Goal: Check status: Check status

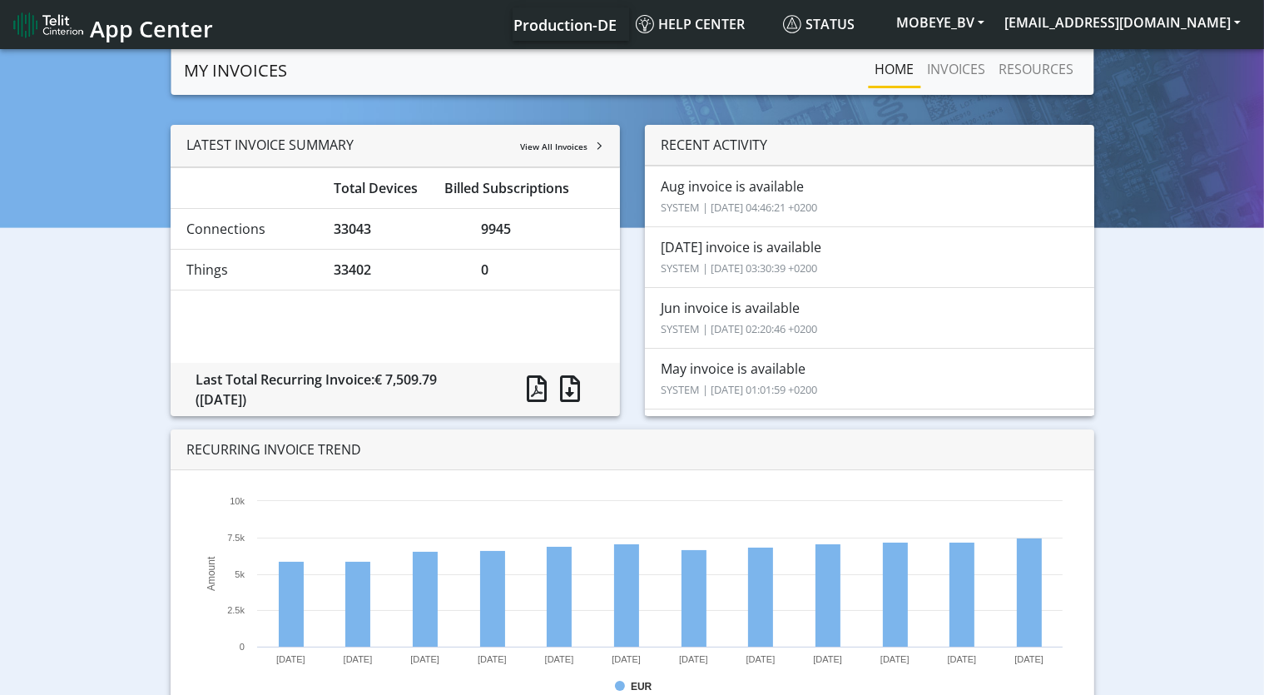
click at [216, 78] on link "MY INVOICES" at bounding box center [235, 70] width 103 height 33
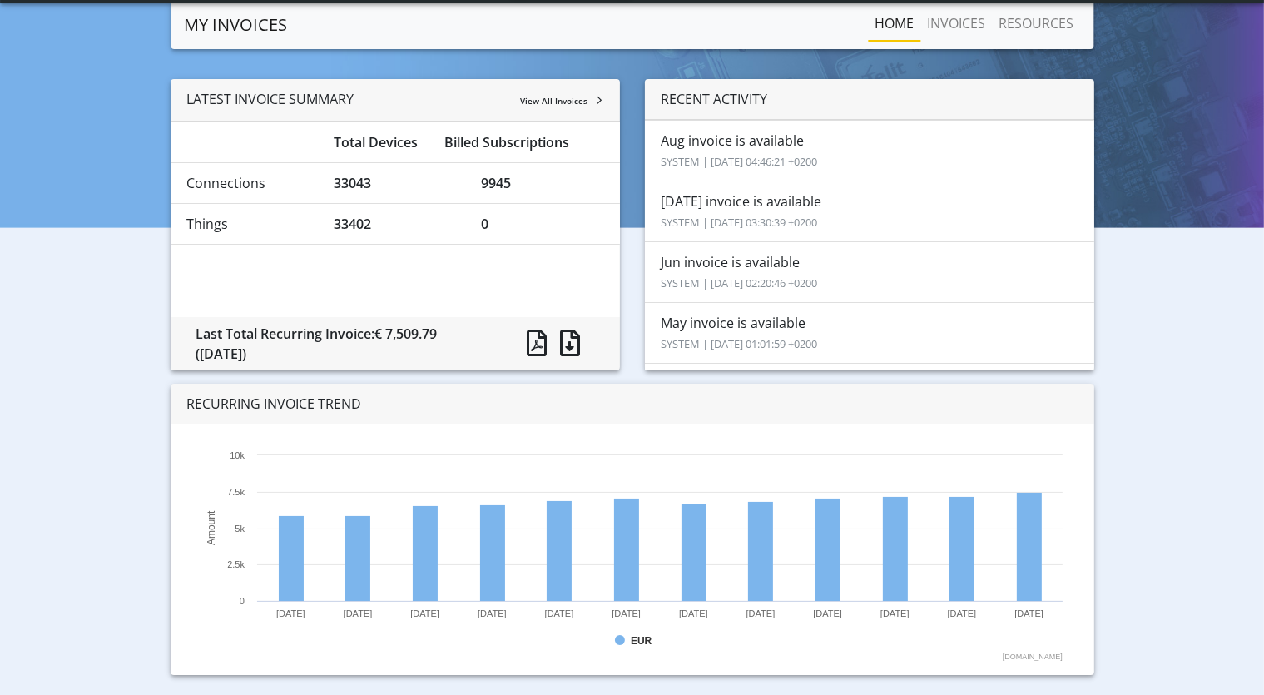
scroll to position [45, 0]
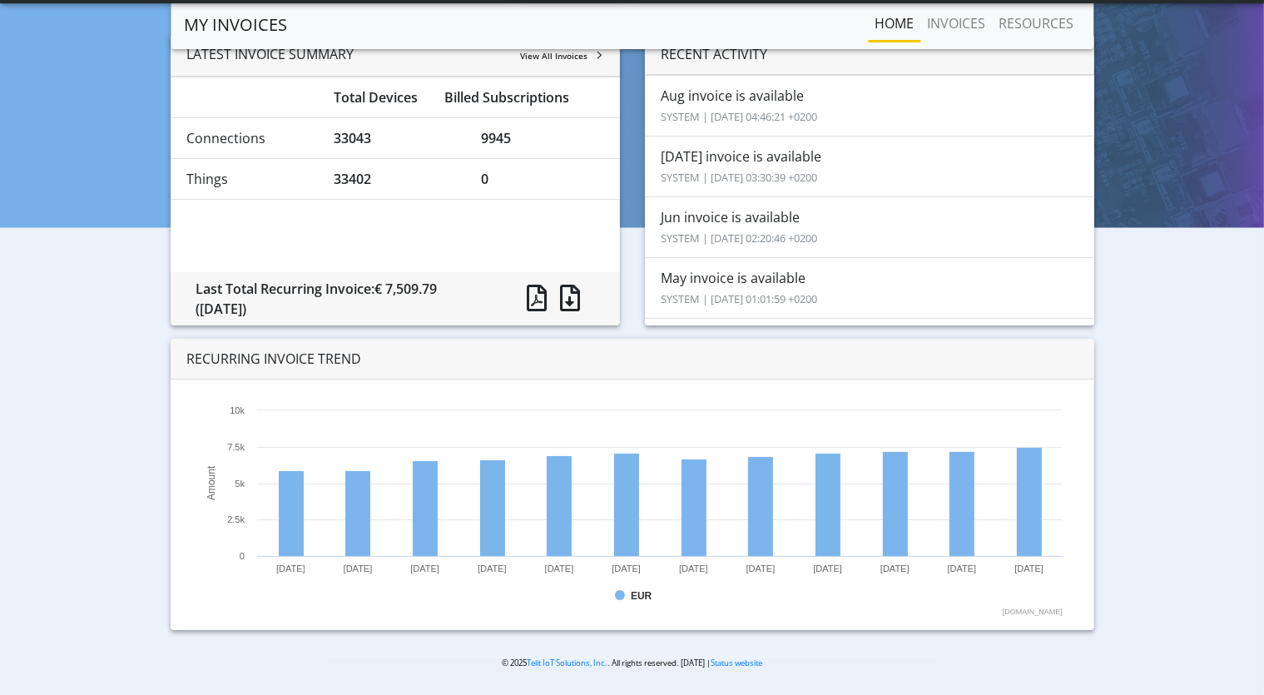
click at [768, 100] on li "Aug invoice is available SYSTEM | [DATE] 04:46:21 +0200" at bounding box center [870, 106] width 450 height 62
click at [767, 91] on li "Aug invoice is available SYSTEM | [DATE] 04:46:21 +0200" at bounding box center [870, 106] width 450 height 62
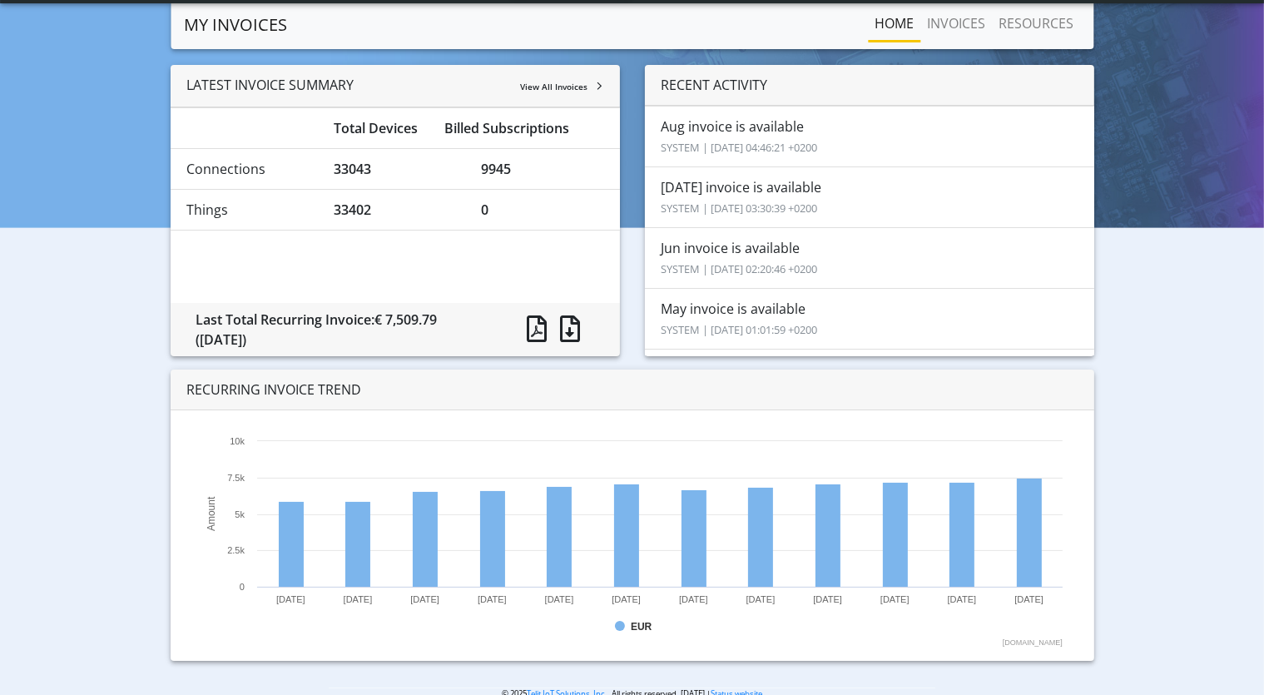
scroll to position [0, 0]
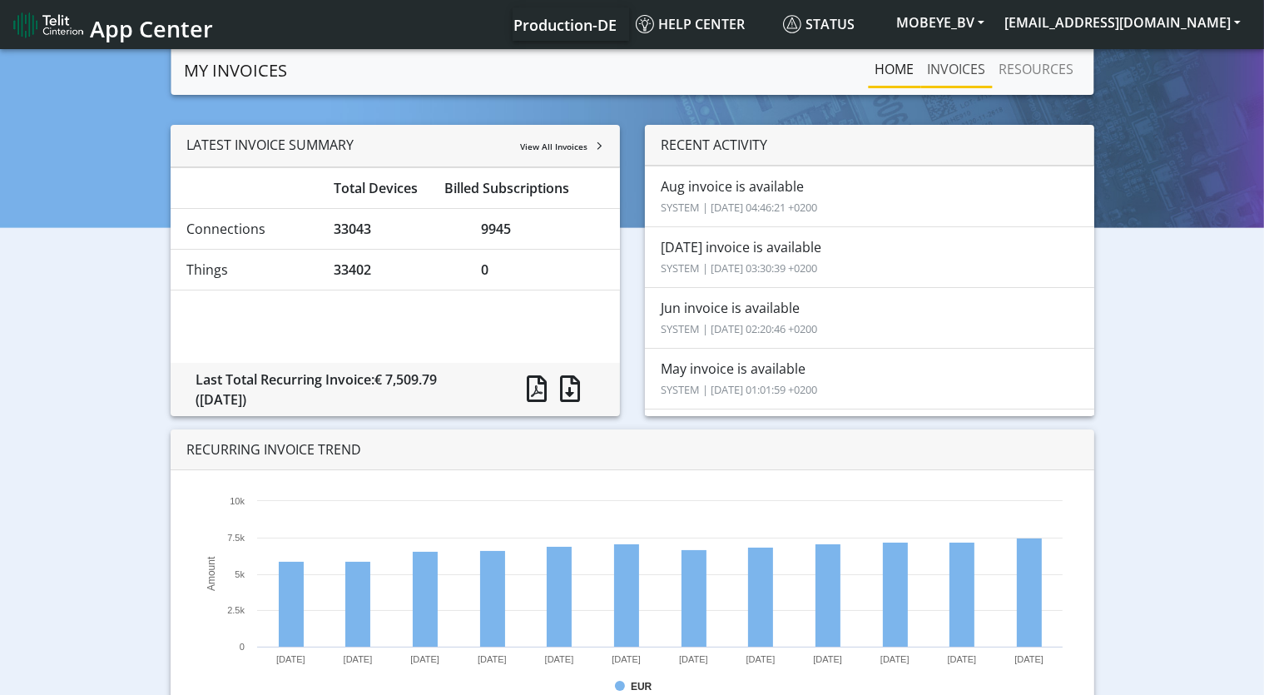
click at [966, 59] on link "INVOICES" at bounding box center [957, 68] width 72 height 33
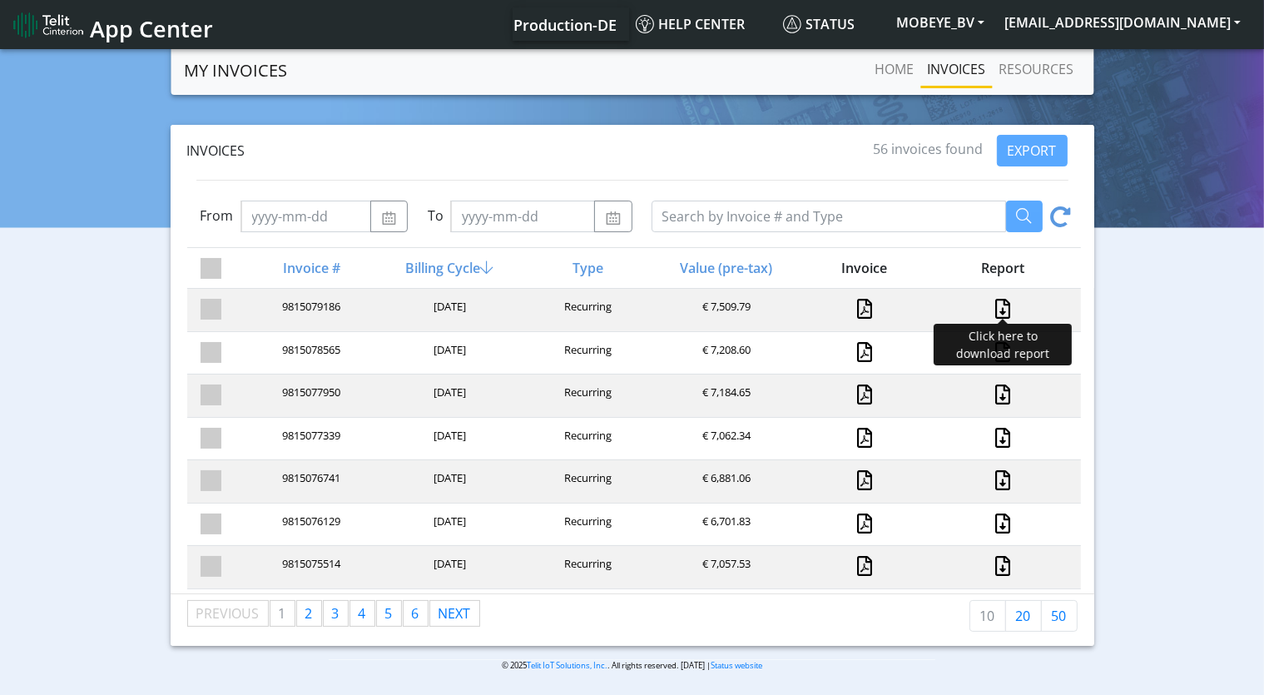
click at [994, 307] on link at bounding box center [1003, 309] width 22 height 20
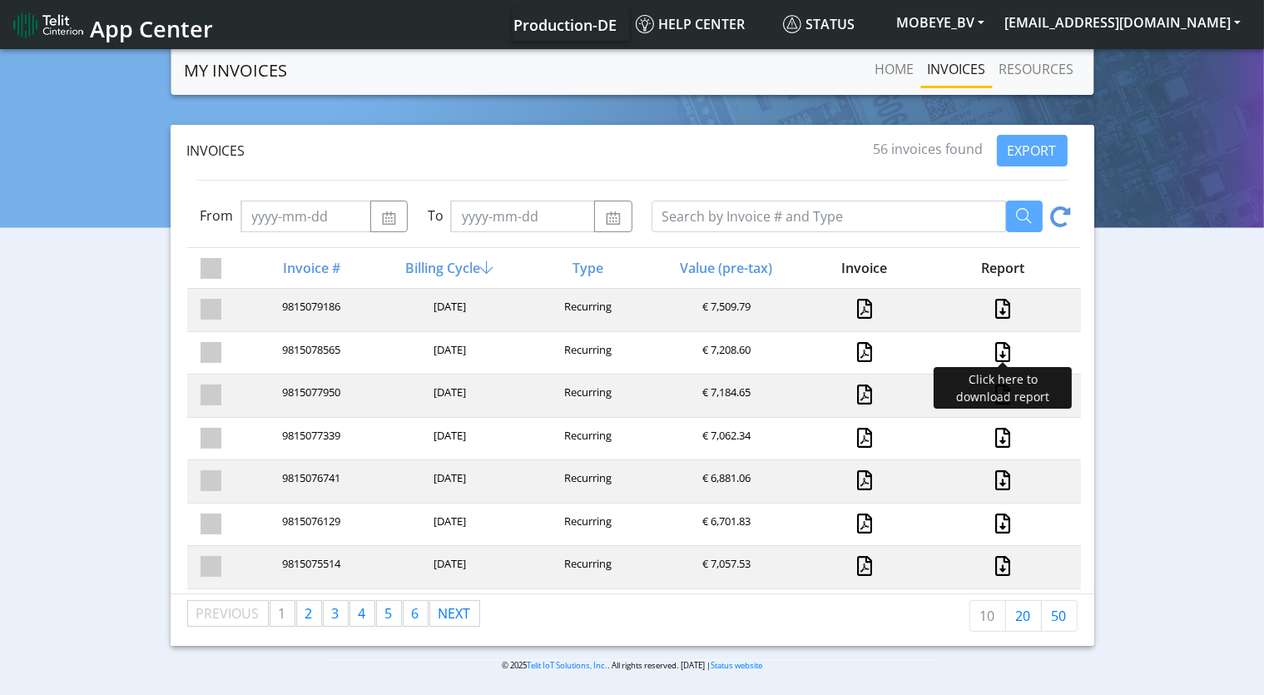
click at [992, 345] on link at bounding box center [1003, 352] width 22 height 20
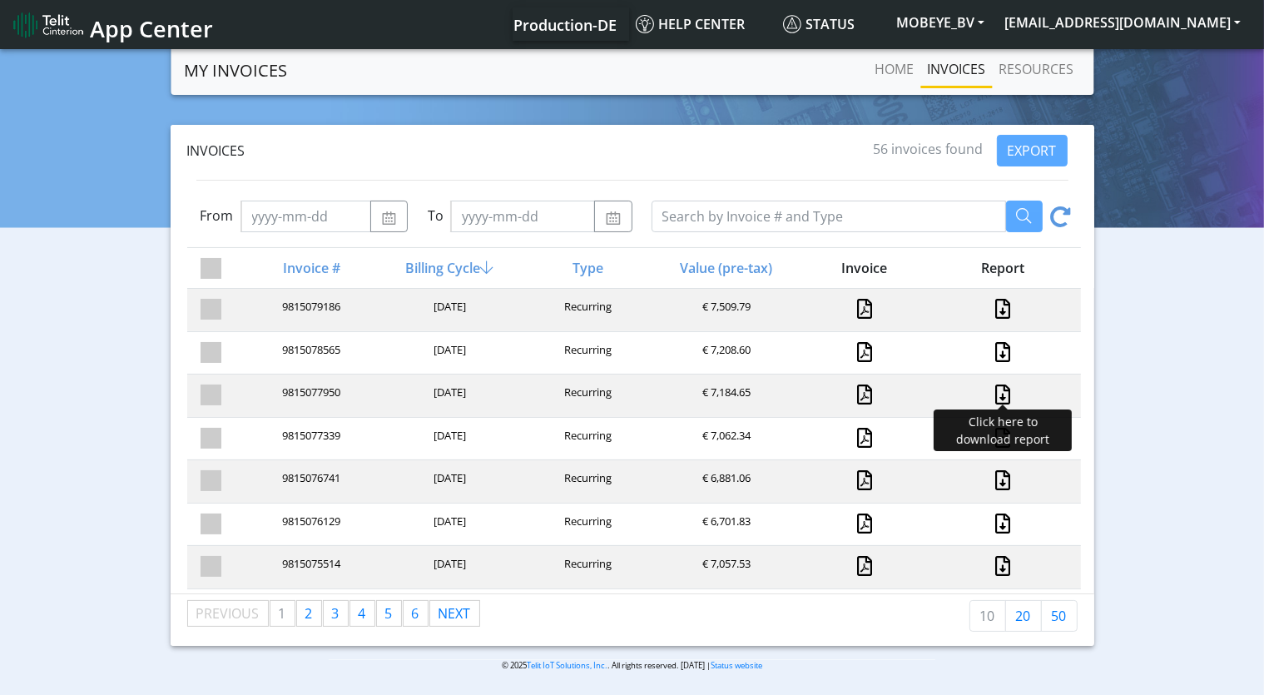
click at [992, 390] on link at bounding box center [1003, 395] width 22 height 20
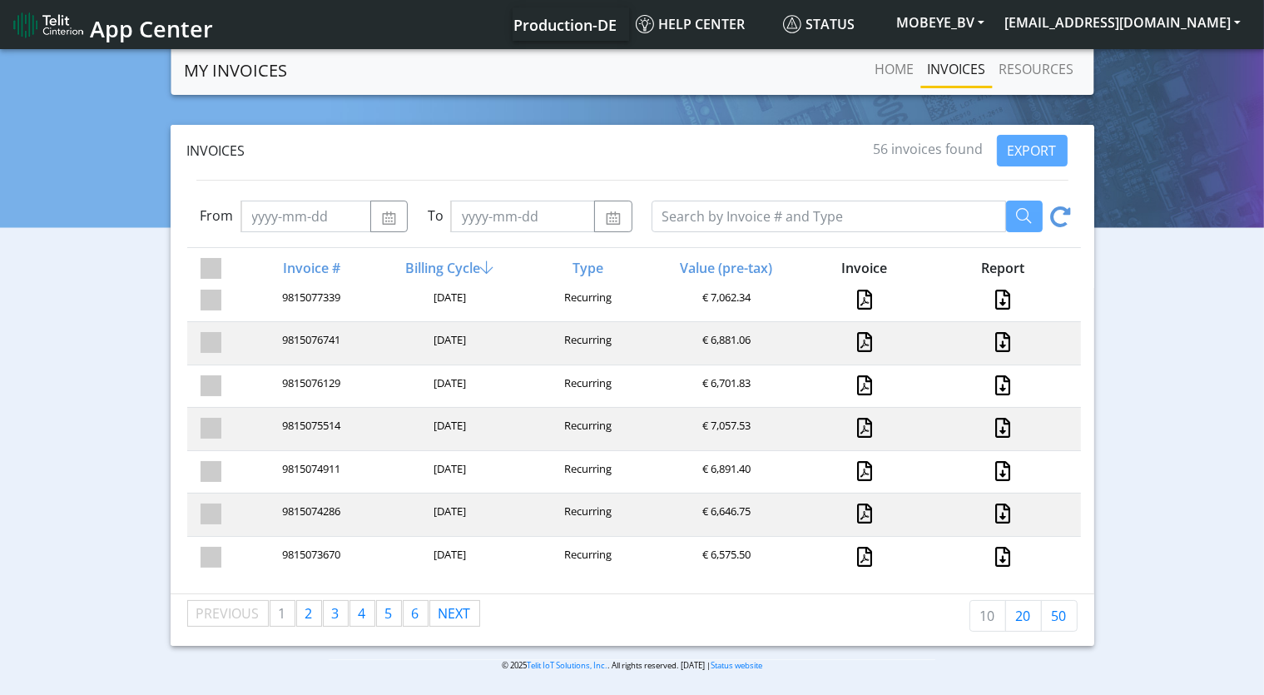
scroll to position [150, 0]
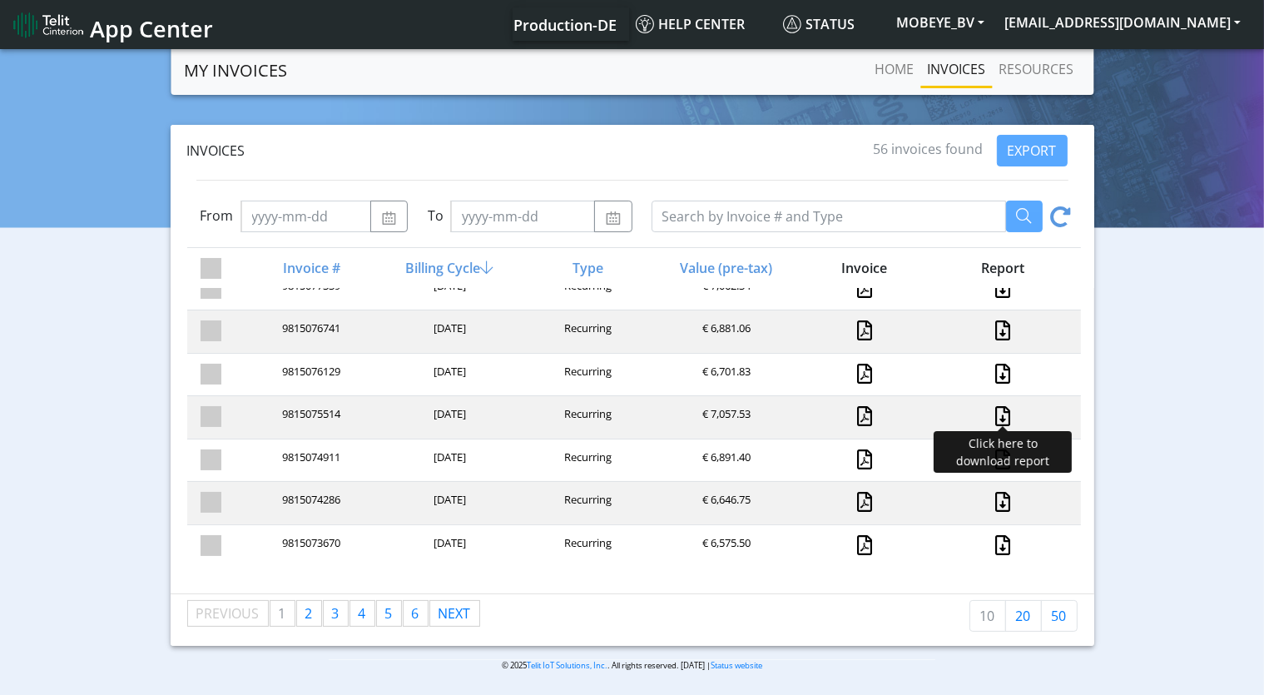
click at [992, 411] on link at bounding box center [1003, 416] width 22 height 20
